Goal: Obtain resource: Download file/media

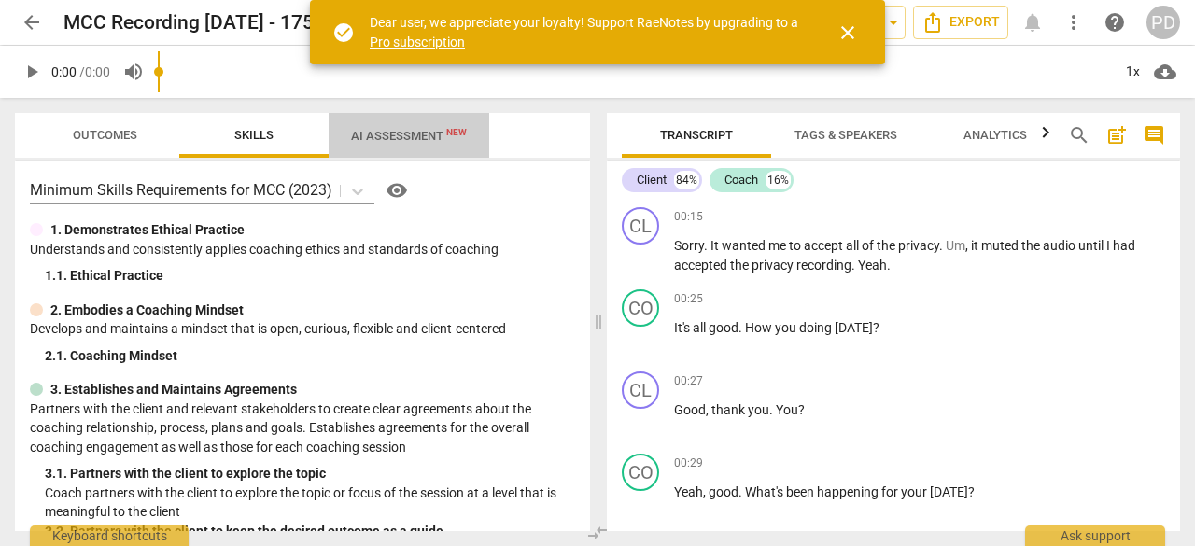
click at [407, 134] on span "AI Assessment New" at bounding box center [409, 136] width 116 height 14
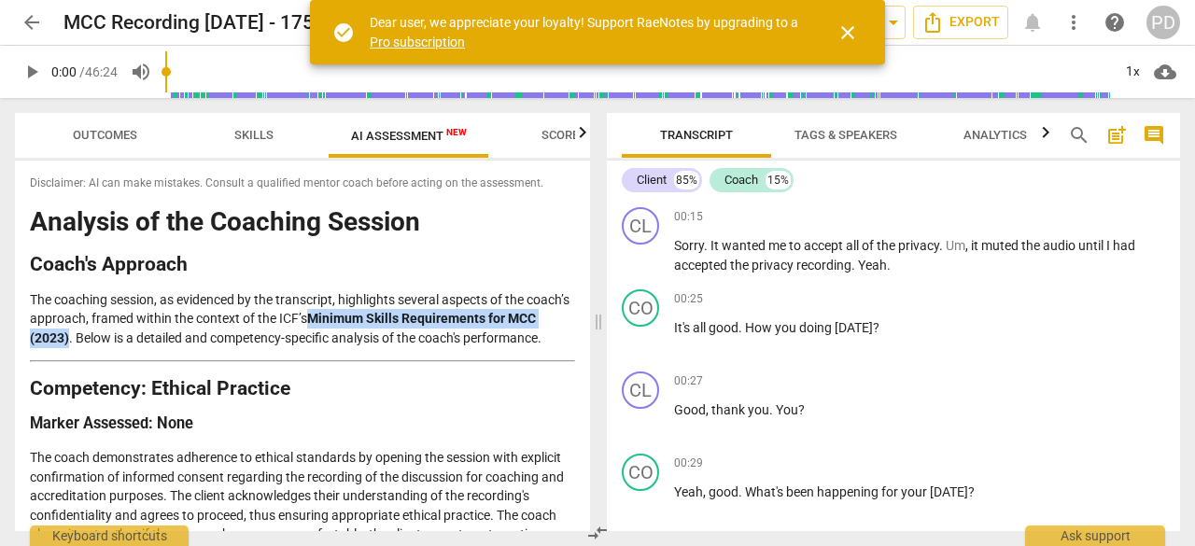
drag, startPoint x: 355, startPoint y: 316, endPoint x: 99, endPoint y: 342, distance: 257.1
click at [99, 342] on p "The coaching session, as evidenced by the transcript, highlights several aspect…" at bounding box center [302, 319] width 545 height 58
copy strong "Minimum Skills Requirements for MCC (2023)"
click at [851, 25] on span "close" at bounding box center [847, 32] width 22 height 22
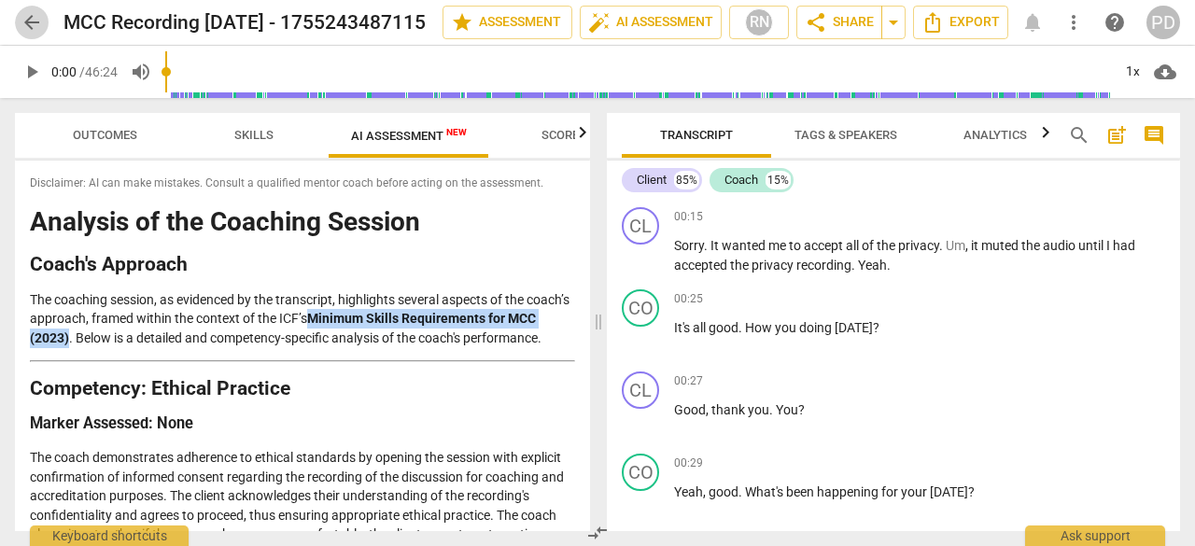
click at [24, 22] on span "arrow_back" at bounding box center [32, 22] width 22 height 22
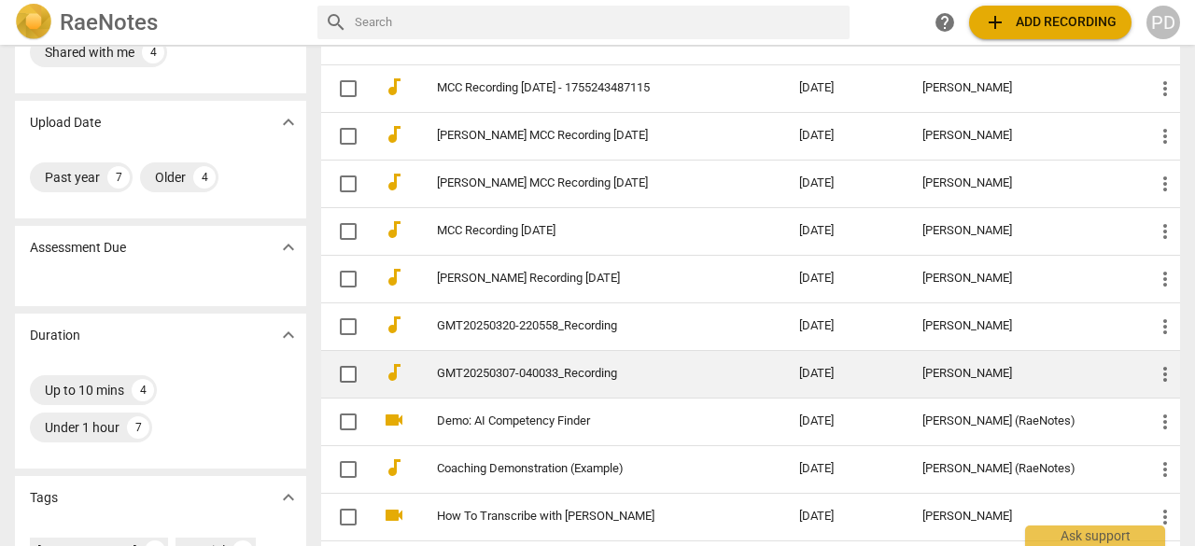
scroll to position [93, 0]
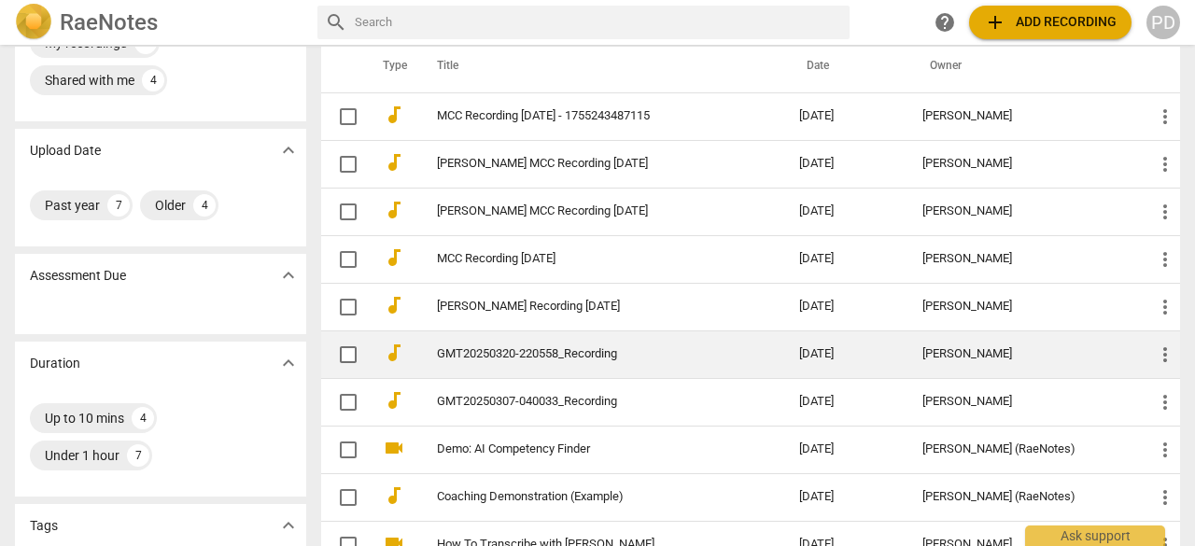
click at [513, 357] on link "GMT20250320-220558_Recording" at bounding box center [584, 354] width 295 height 14
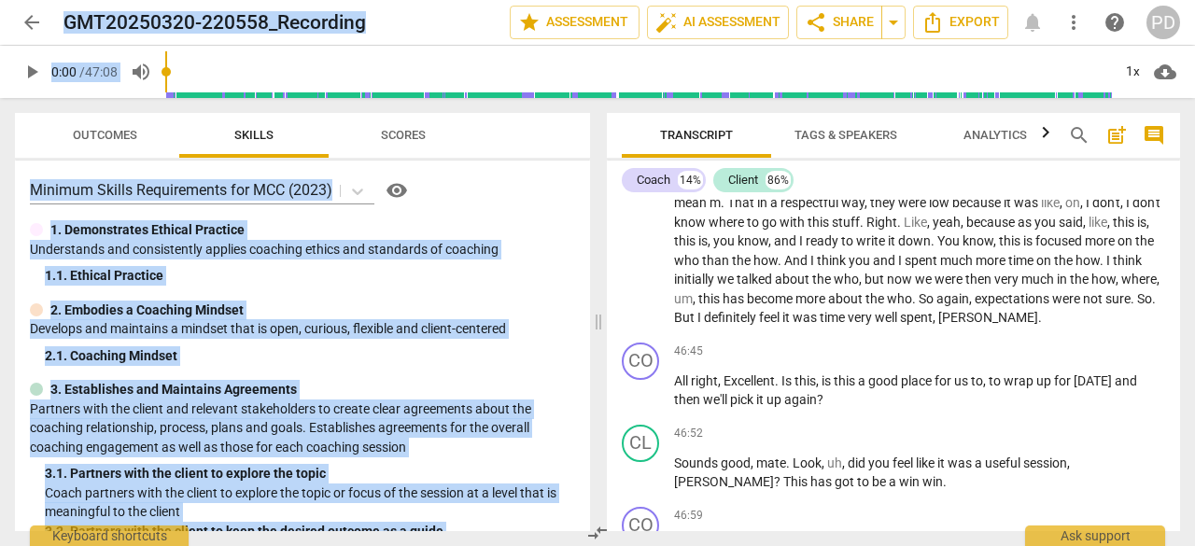
scroll to position [16846, 0]
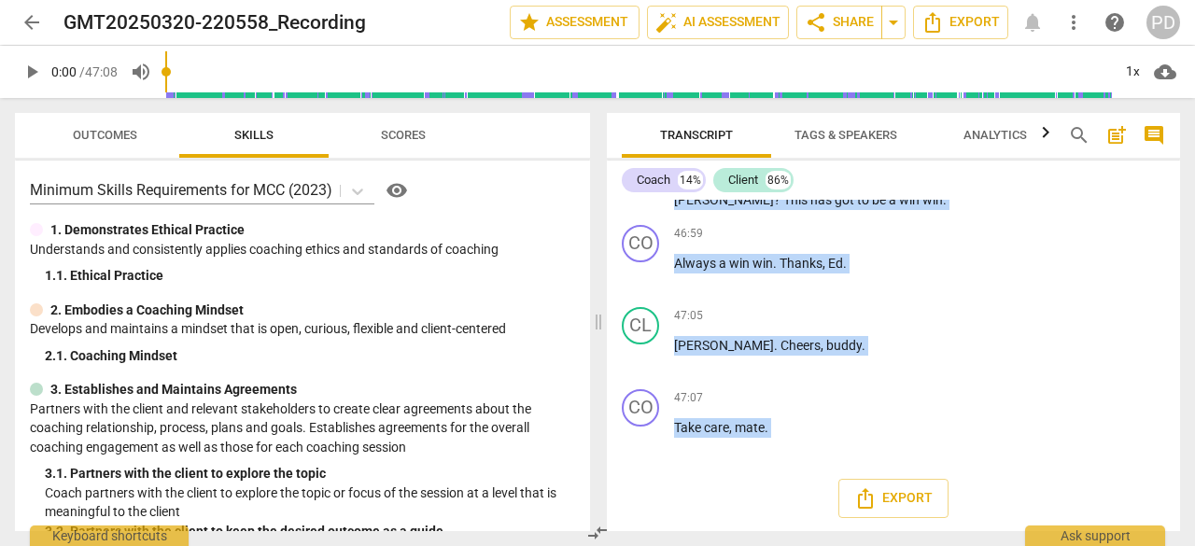
drag, startPoint x: 620, startPoint y: 197, endPoint x: 1026, endPoint y: 470, distance: 489.1
click at [1026, 470] on div "Coach 14% Client 86% CO play_arrow pause 00:03 + Add competency keyboard_arrow_…" at bounding box center [893, 346] width 573 height 371
copy div "search post_add comment Coach 14% Client 86% CO play_arrow pause 00:03 + Add co…"
click at [891, 499] on span "Export" at bounding box center [893, 498] width 78 height 22
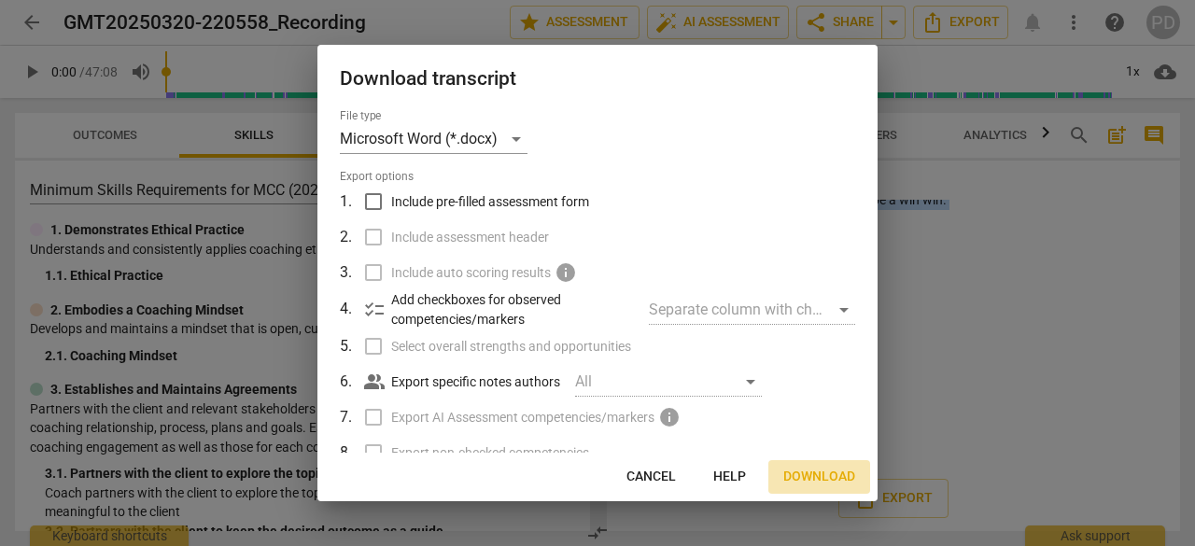
click at [820, 470] on span "Download" at bounding box center [819, 477] width 72 height 19
